Goal: Transaction & Acquisition: Obtain resource

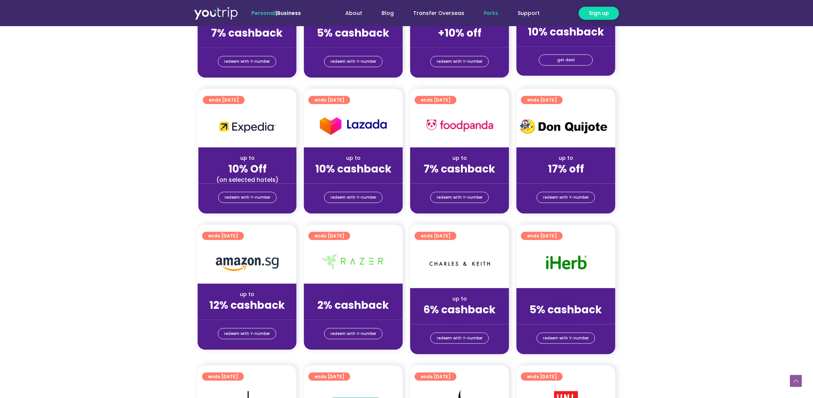
scroll to position [522, 0]
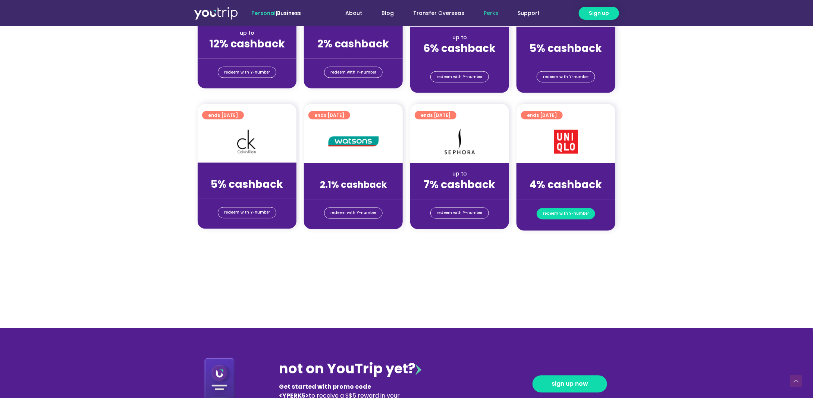
click at [556, 217] on span "redeem with Y-number" at bounding box center [566, 214] width 46 height 10
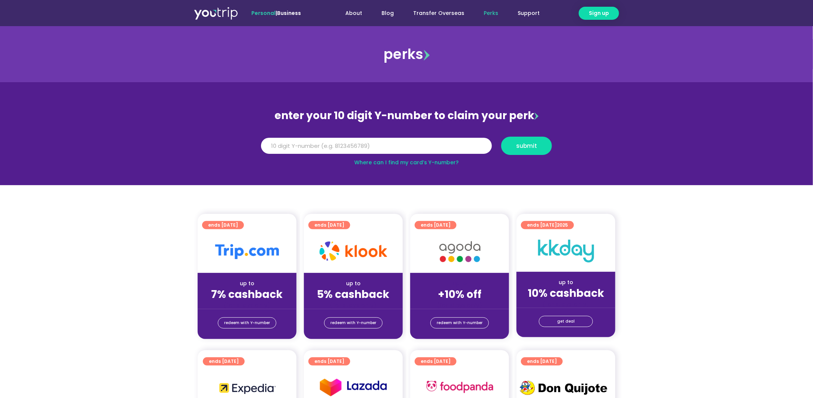
click at [434, 160] on link "Where can I find my card’s Y-number?" at bounding box center [406, 162] width 104 height 7
drag, startPoint x: 323, startPoint y: 143, endPoint x: 318, endPoint y: 144, distance: 5.3
click at [321, 144] on input "Y Number" at bounding box center [376, 146] width 231 height 16
click at [313, 142] on input "Y Number" at bounding box center [376, 146] width 231 height 16
type input "8154783265"
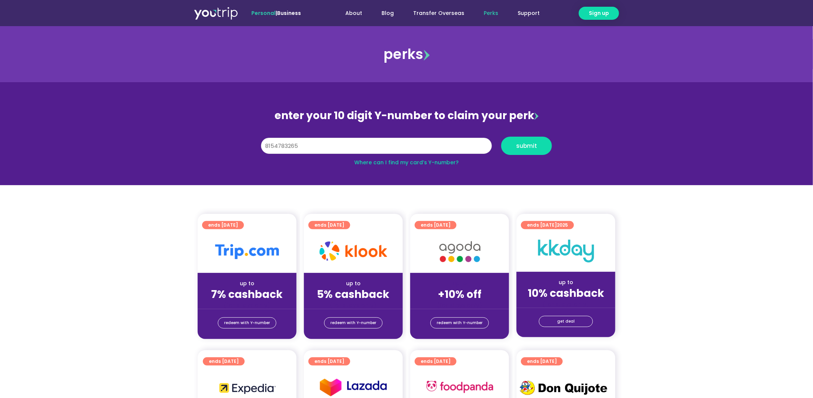
click at [501, 137] on button "submit" at bounding box center [526, 146] width 51 height 18
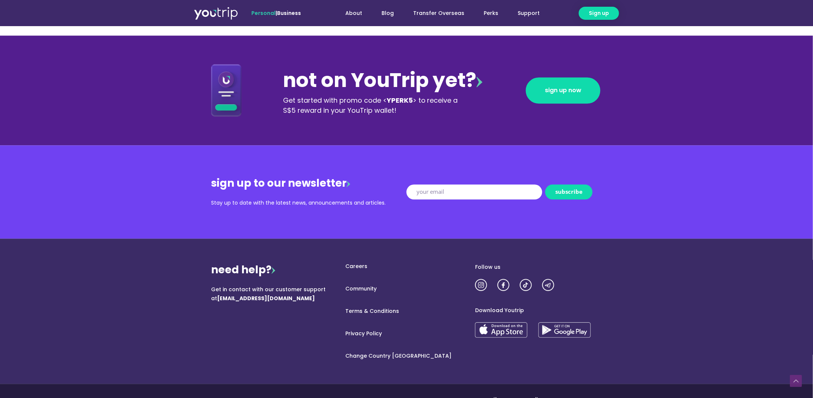
scroll to position [522, 0]
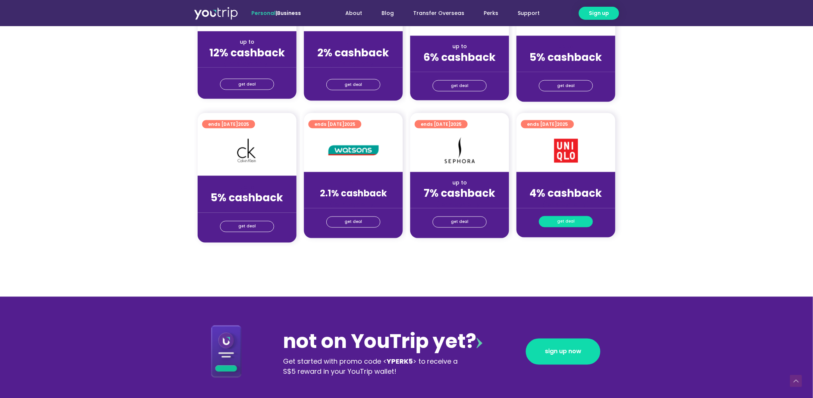
click at [566, 223] on span "get deal" at bounding box center [566, 221] width 18 height 10
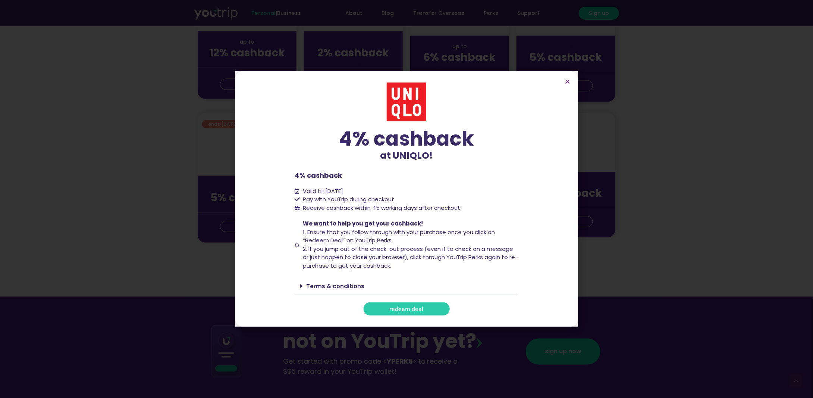
click at [401, 307] on span "redeem deal" at bounding box center [407, 309] width 34 height 6
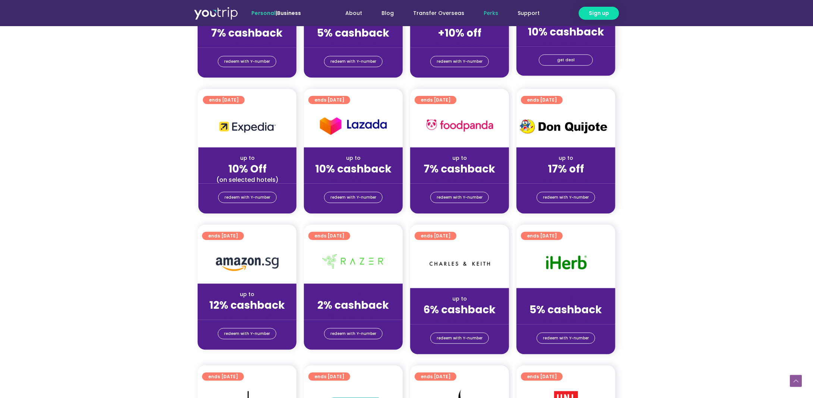
scroll to position [522, 0]
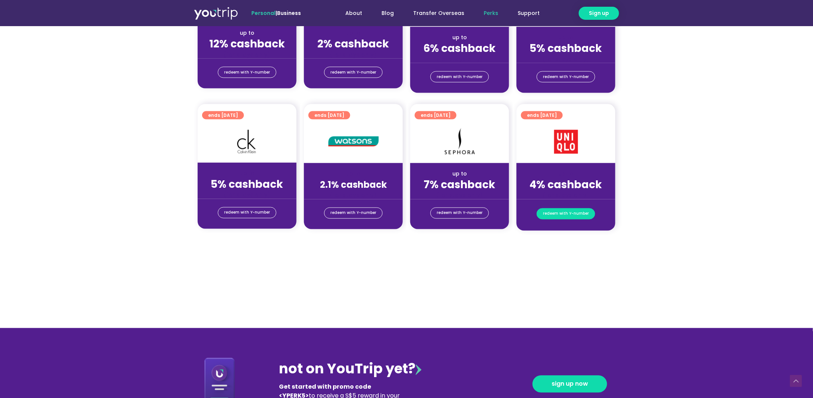
click at [560, 215] on span "redeem with Y-number" at bounding box center [566, 214] width 46 height 10
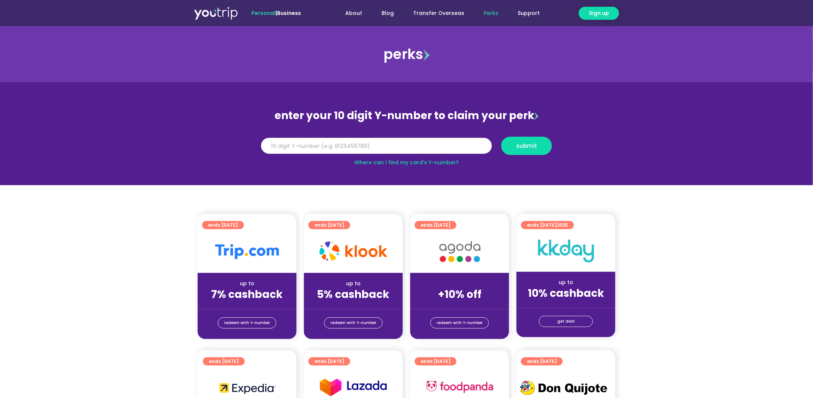
click at [395, 146] on input "Y Number" at bounding box center [376, 146] width 231 height 16
type input "8154783265"
click at [501, 137] on button "submit" at bounding box center [526, 146] width 51 height 18
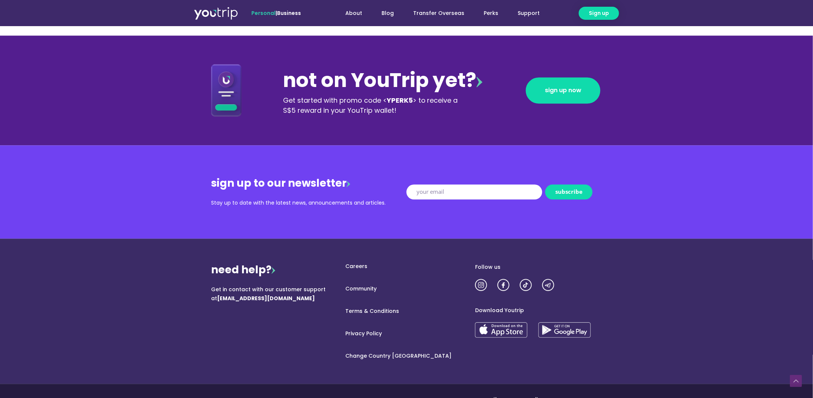
scroll to position [522, 0]
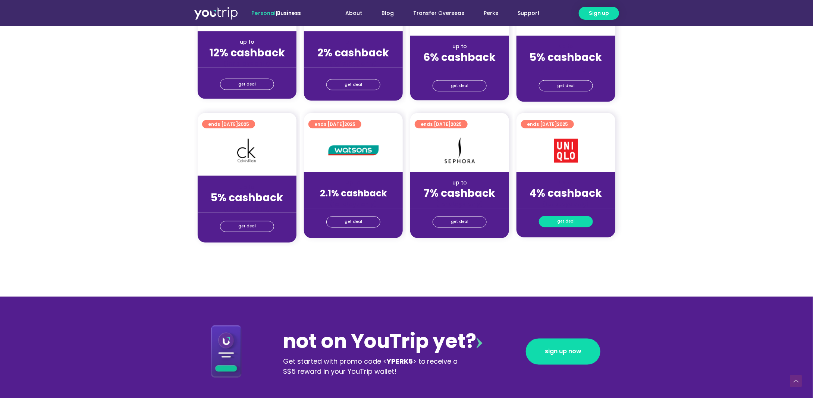
click at [570, 217] on span "get deal" at bounding box center [566, 221] width 18 height 10
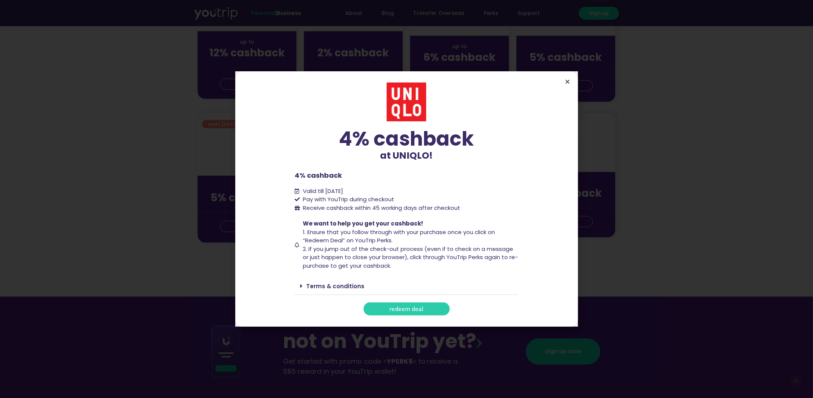
click at [568, 84] on icon "Close" at bounding box center [568, 82] width 6 height 6
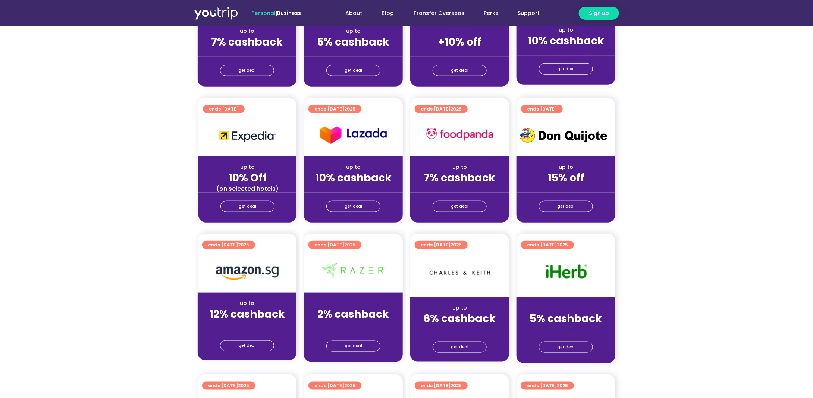
scroll to position [0, 0]
